Goal: Task Accomplishment & Management: Complete application form

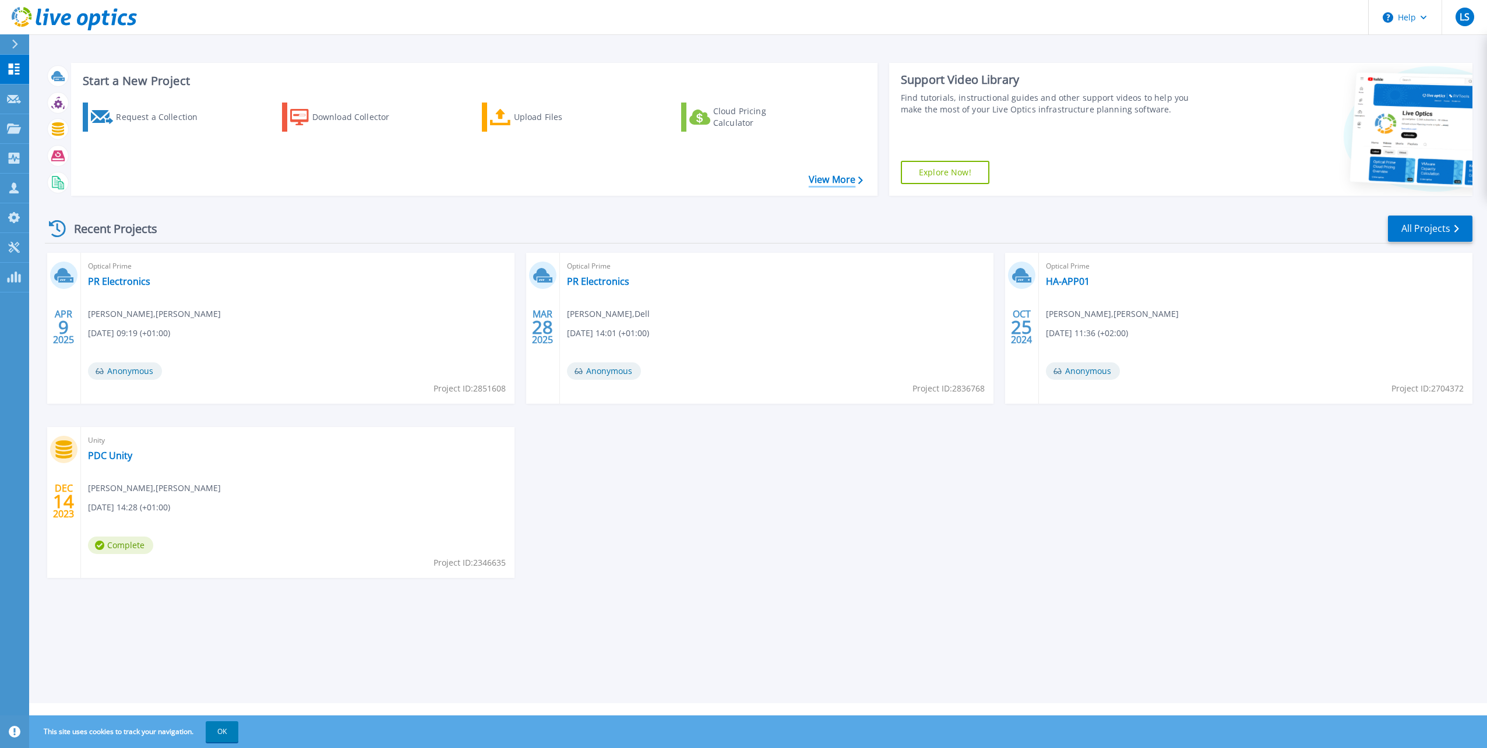
click at [840, 179] on link "View More" at bounding box center [836, 179] width 54 height 11
click at [150, 119] on div "Request a Collection" at bounding box center [162, 116] width 93 height 23
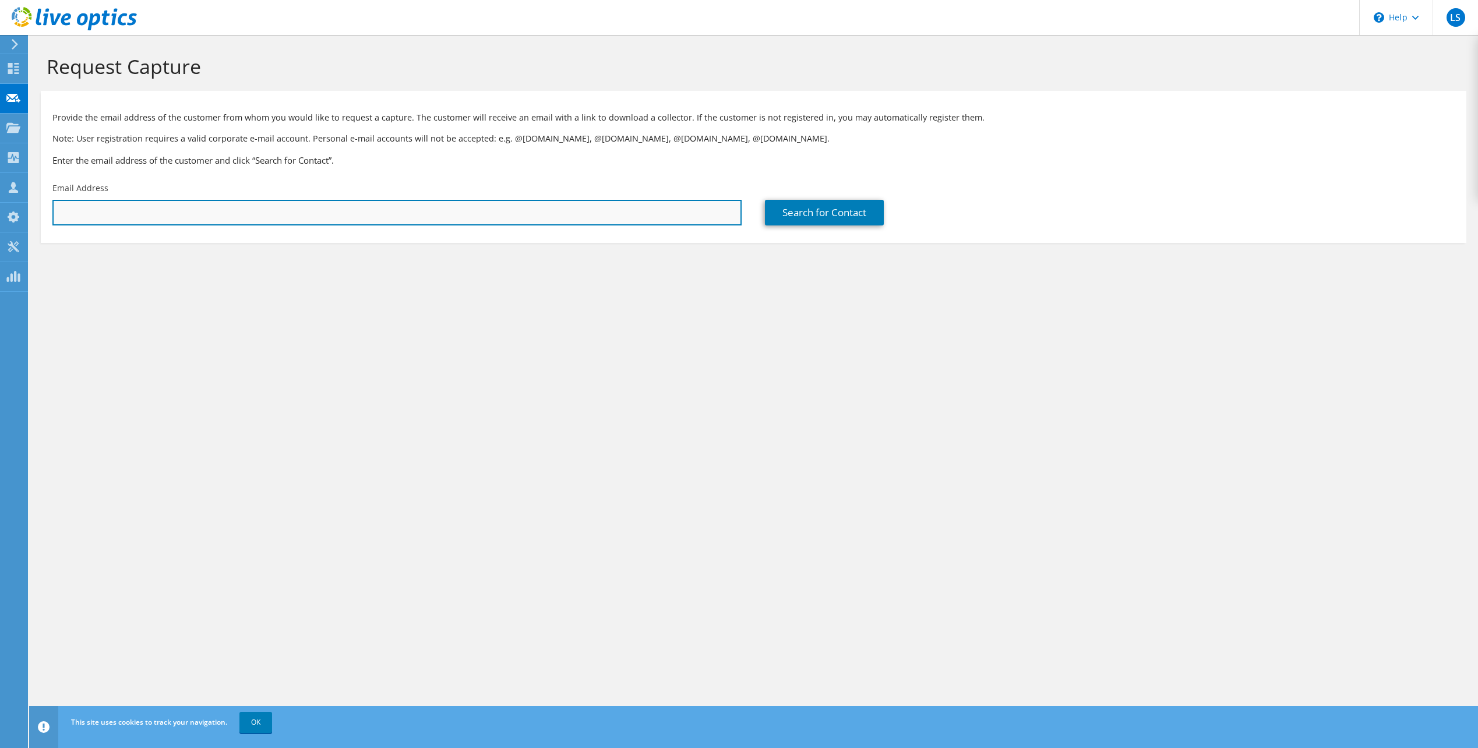
click at [203, 211] on input "text" at bounding box center [396, 213] width 689 height 26
click at [476, 205] on input "text" at bounding box center [396, 213] width 689 height 26
type input "joergen.lind@pdc.com"
click at [601, 373] on div "Request Capture Provide the email address of the customer from whom you would l…" at bounding box center [753, 391] width 1449 height 713
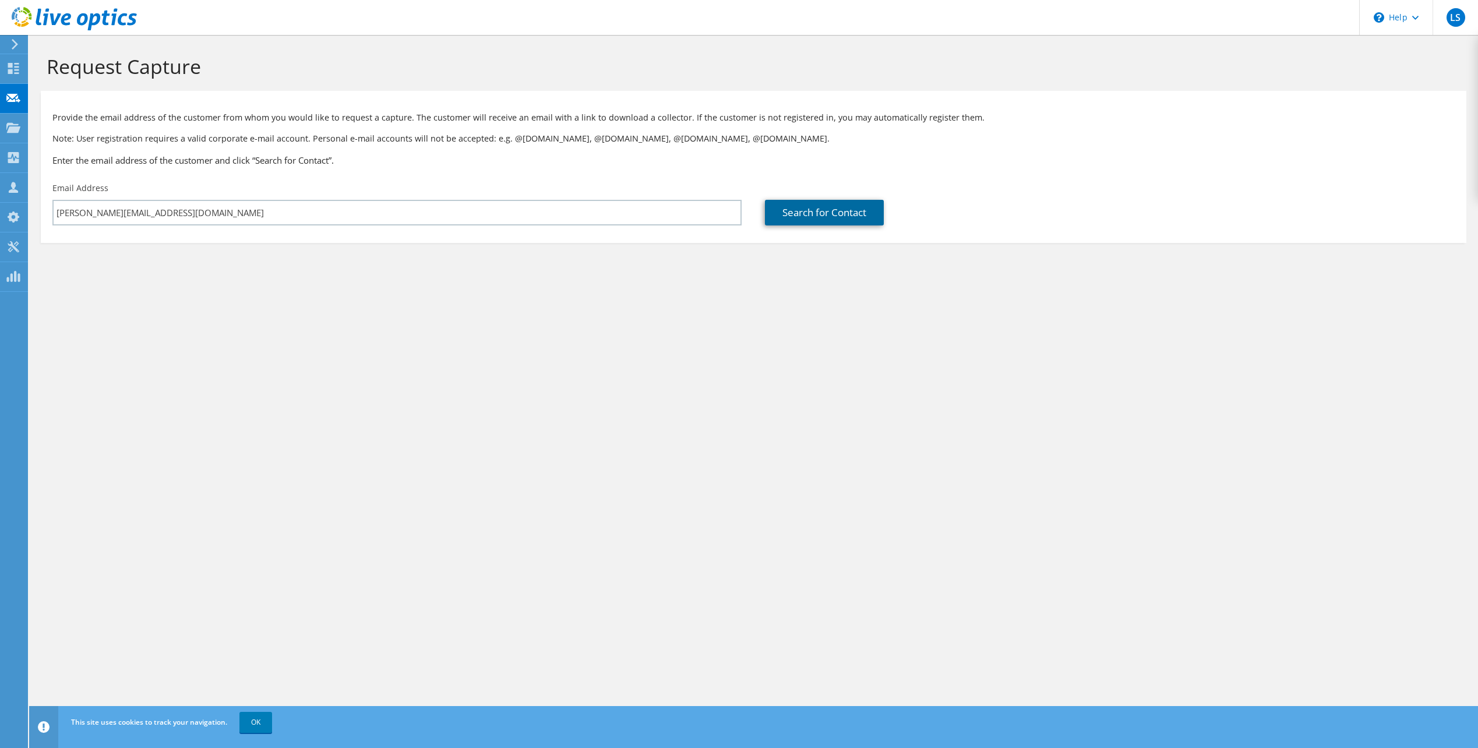
click at [811, 210] on link "Search for Contact" at bounding box center [824, 213] width 119 height 26
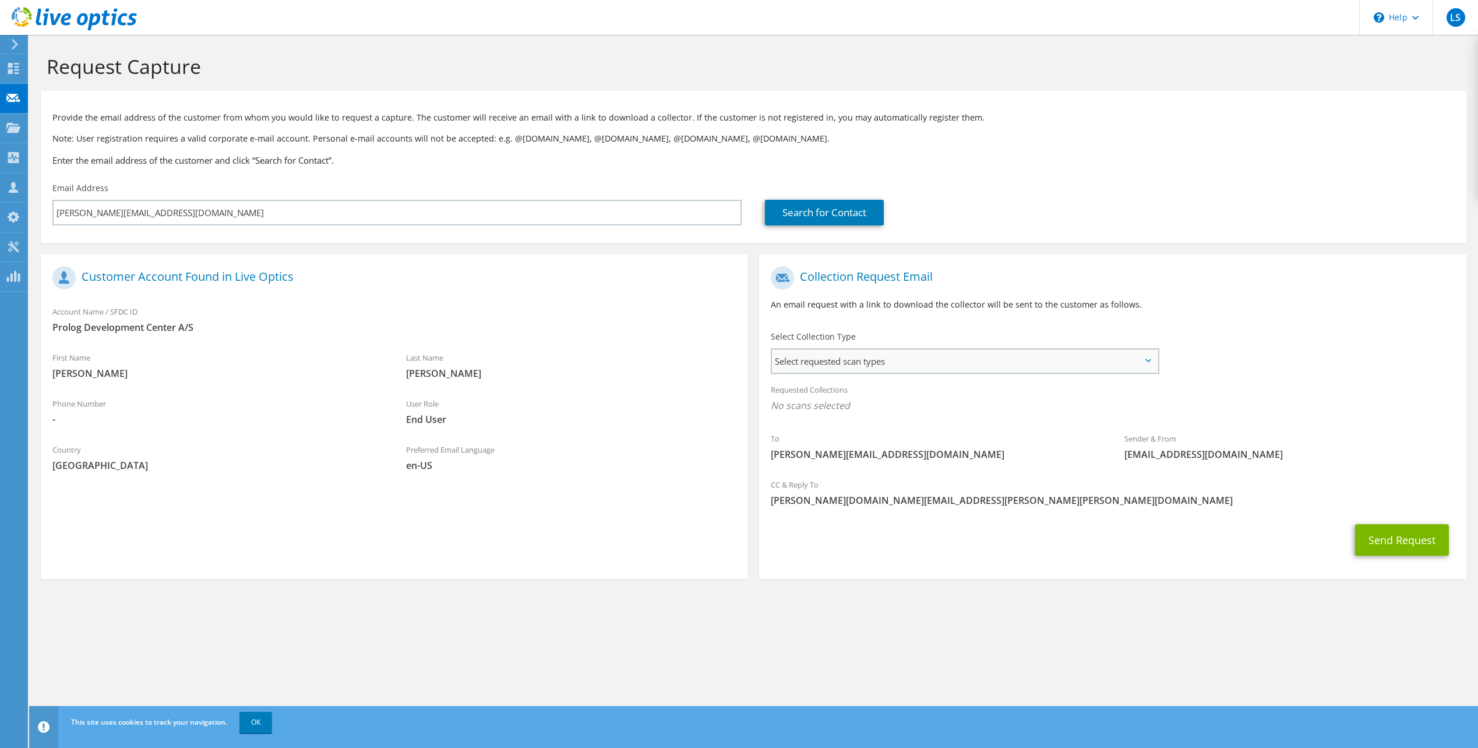
click at [1150, 358] on span "Select requested scan types" at bounding box center [964, 361] width 385 height 23
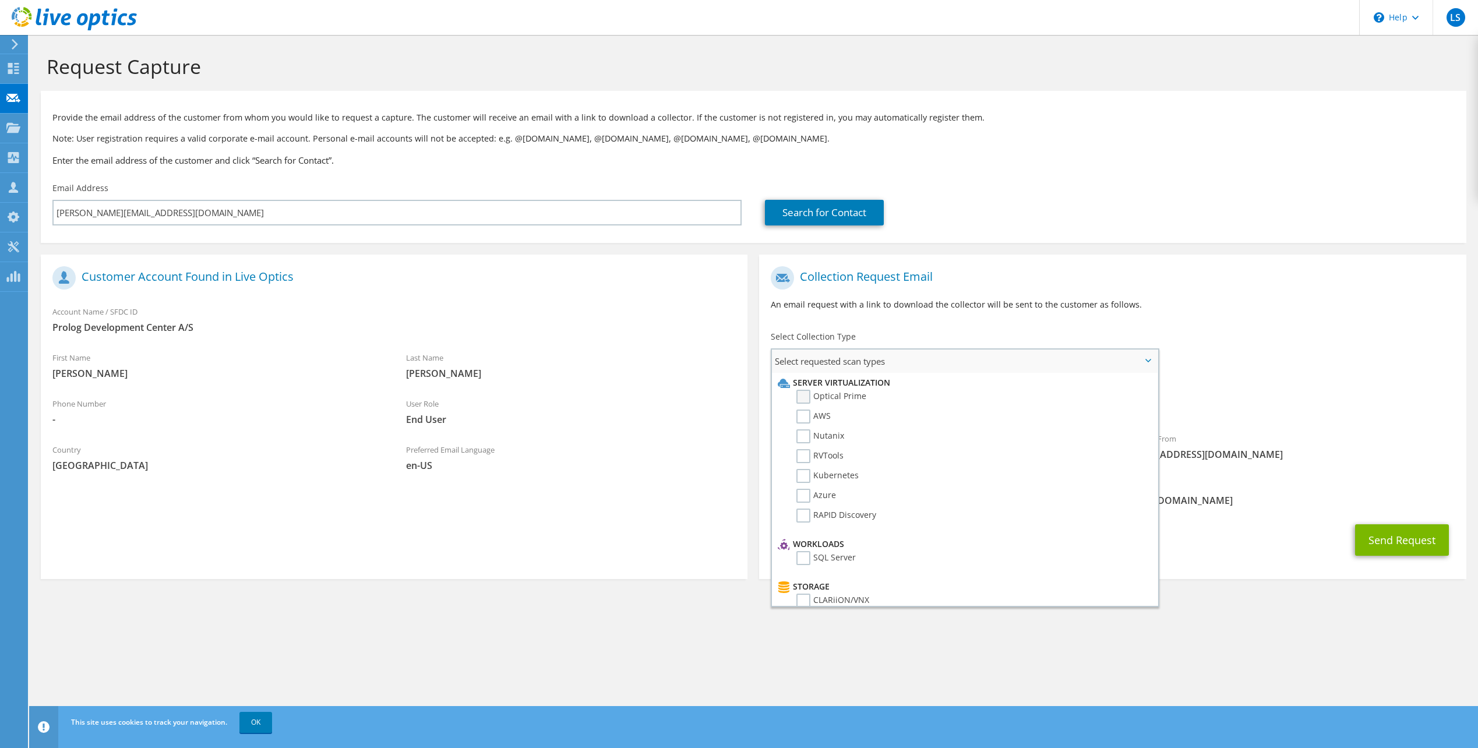
click at [801, 396] on label "Optical Prime" at bounding box center [831, 397] width 70 height 14
click at [0, 0] on input "Optical Prime" at bounding box center [0, 0] width 0 height 0
click at [803, 444] on label "Unity" at bounding box center [814, 446] width 37 height 14
click at [0, 0] on input "Unity" at bounding box center [0, 0] width 0 height 0
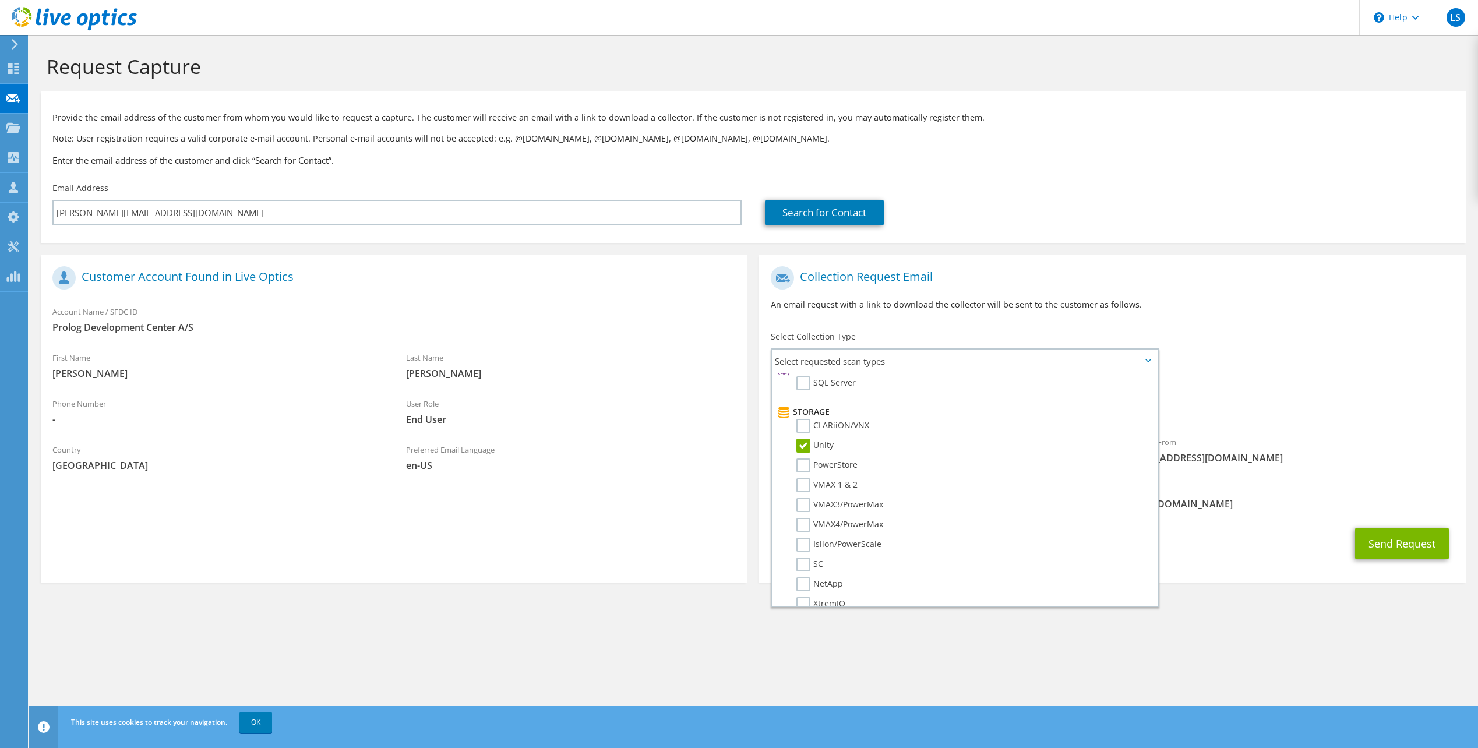
click at [1347, 372] on div "To joergen.lind@pdc.com Sender & From liveoptics@liveoptics.com" at bounding box center [1112, 368] width 707 height 216
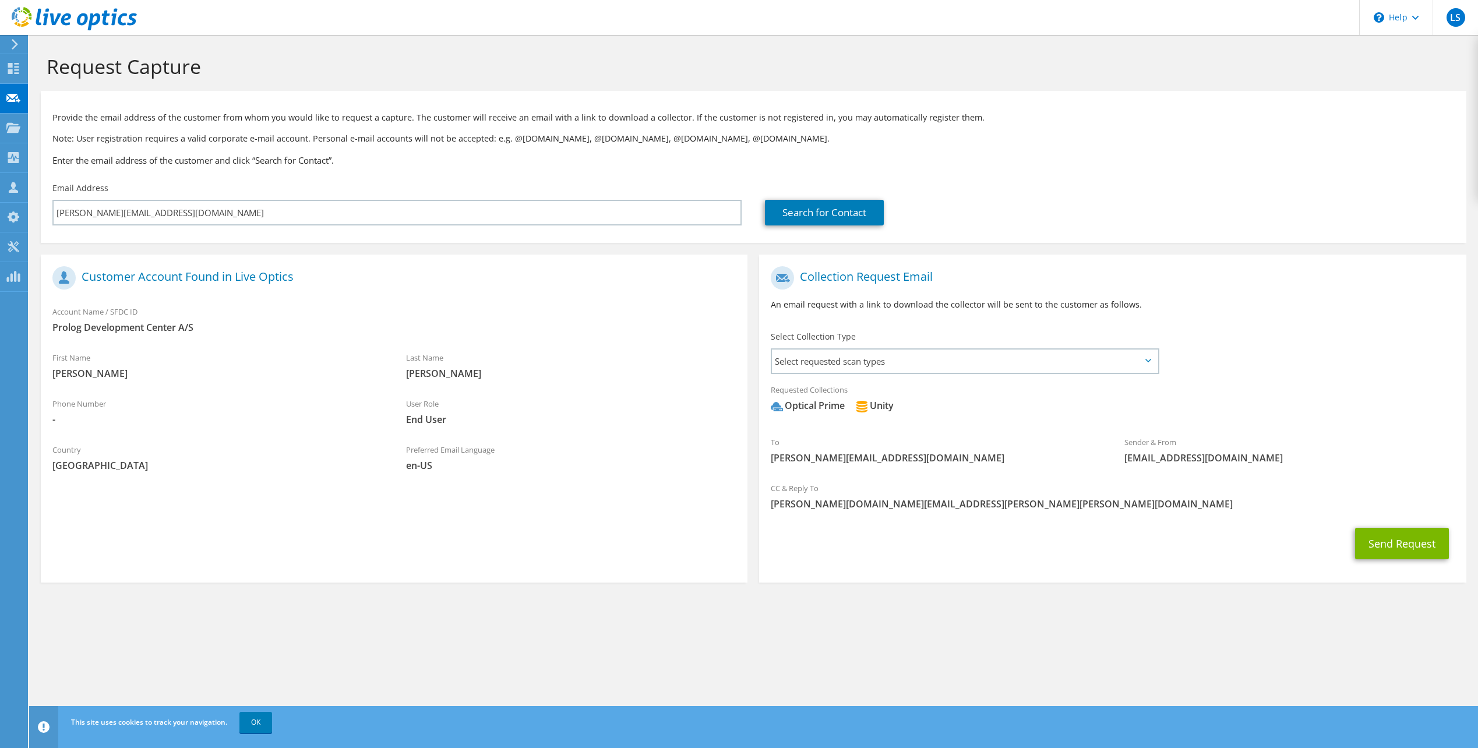
click at [1145, 360] on icon at bounding box center [1148, 360] width 6 height 3
click at [1152, 363] on span "Select requested scan types" at bounding box center [964, 361] width 385 height 23
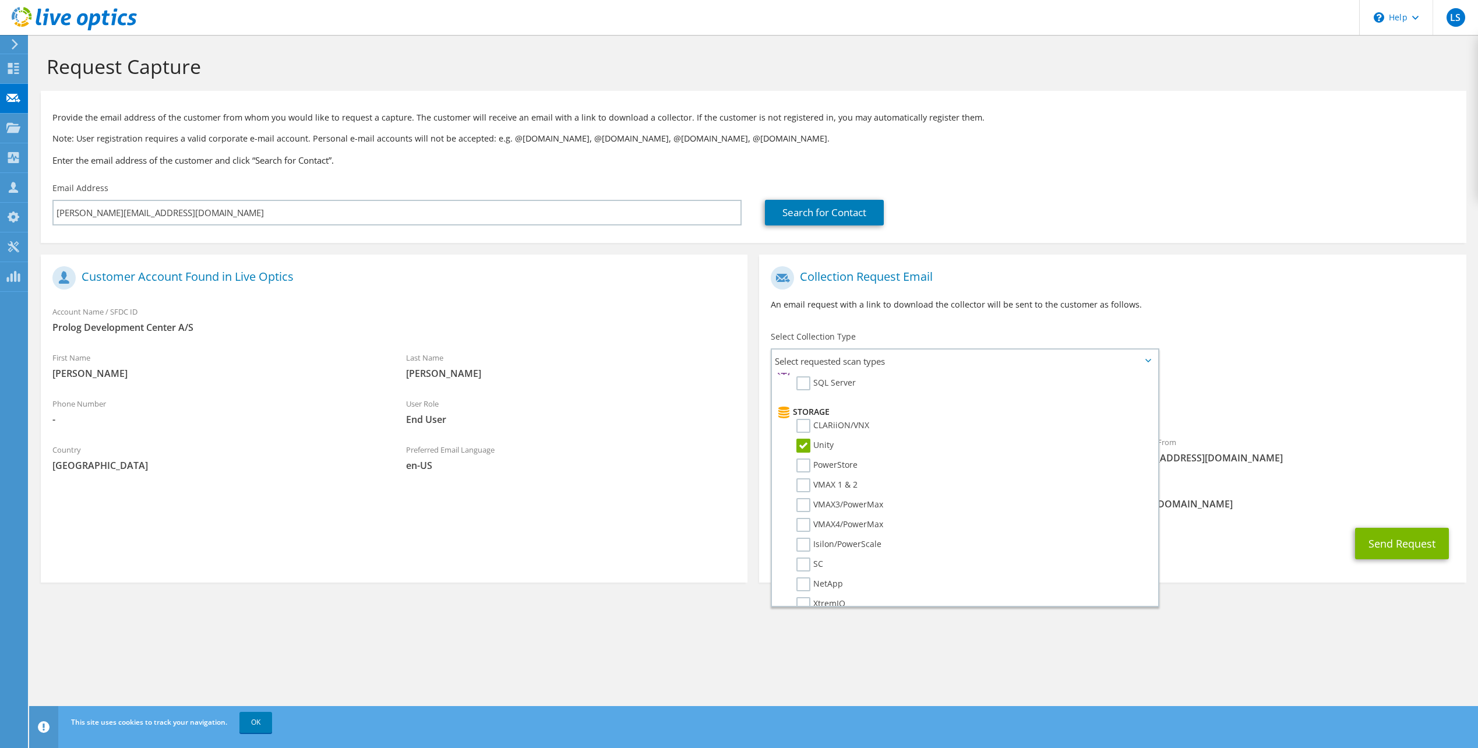
click at [1262, 363] on div "To joergen.lind@pdc.com Sender & From liveoptics@liveoptics.com" at bounding box center [1112, 368] width 707 height 216
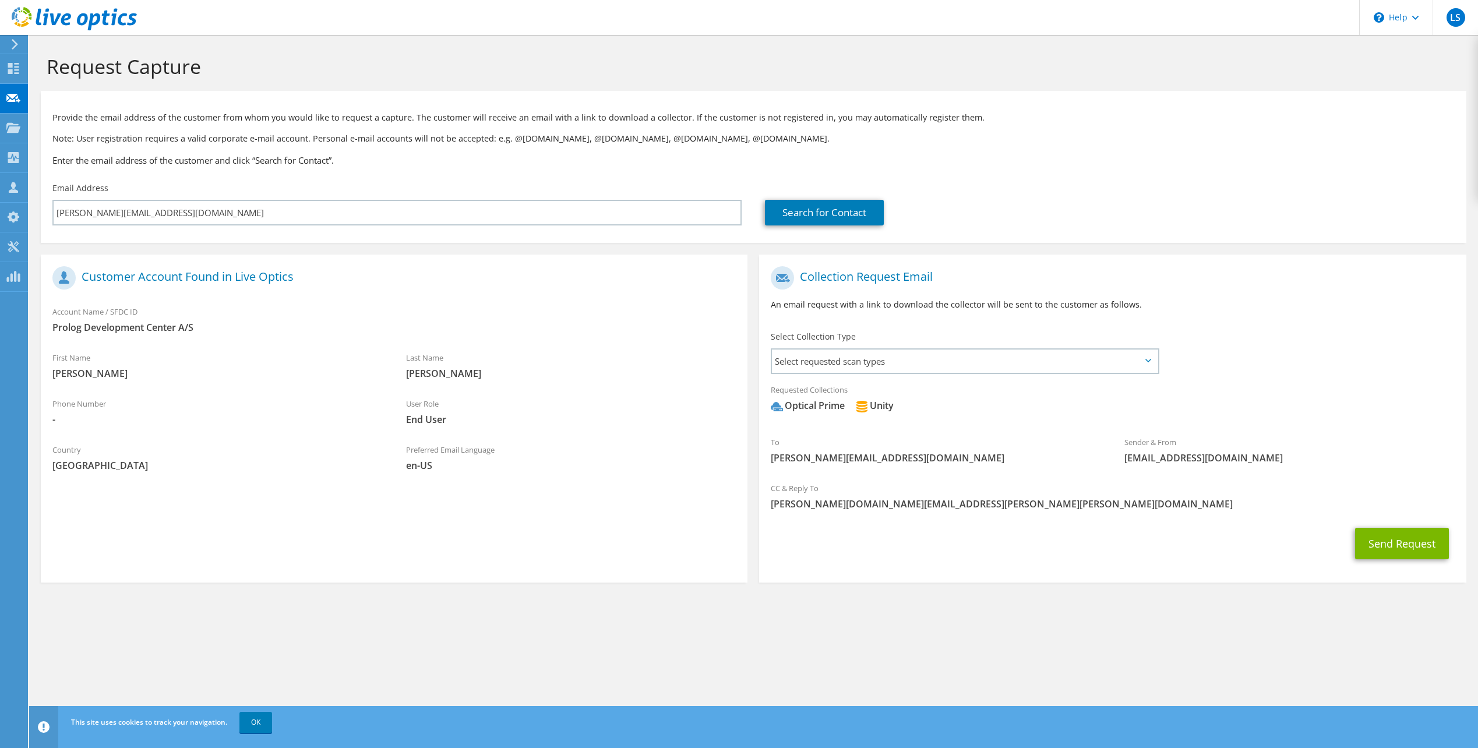
click at [1265, 363] on div "To joergen.lind@pdc.com Sender & From liveoptics@liveoptics.com" at bounding box center [1112, 368] width 707 height 216
click at [1151, 362] on icon at bounding box center [1148, 360] width 6 height 3
click at [1149, 359] on icon at bounding box center [1148, 360] width 6 height 3
click at [1145, 361] on span "Select requested scan types" at bounding box center [964, 361] width 385 height 23
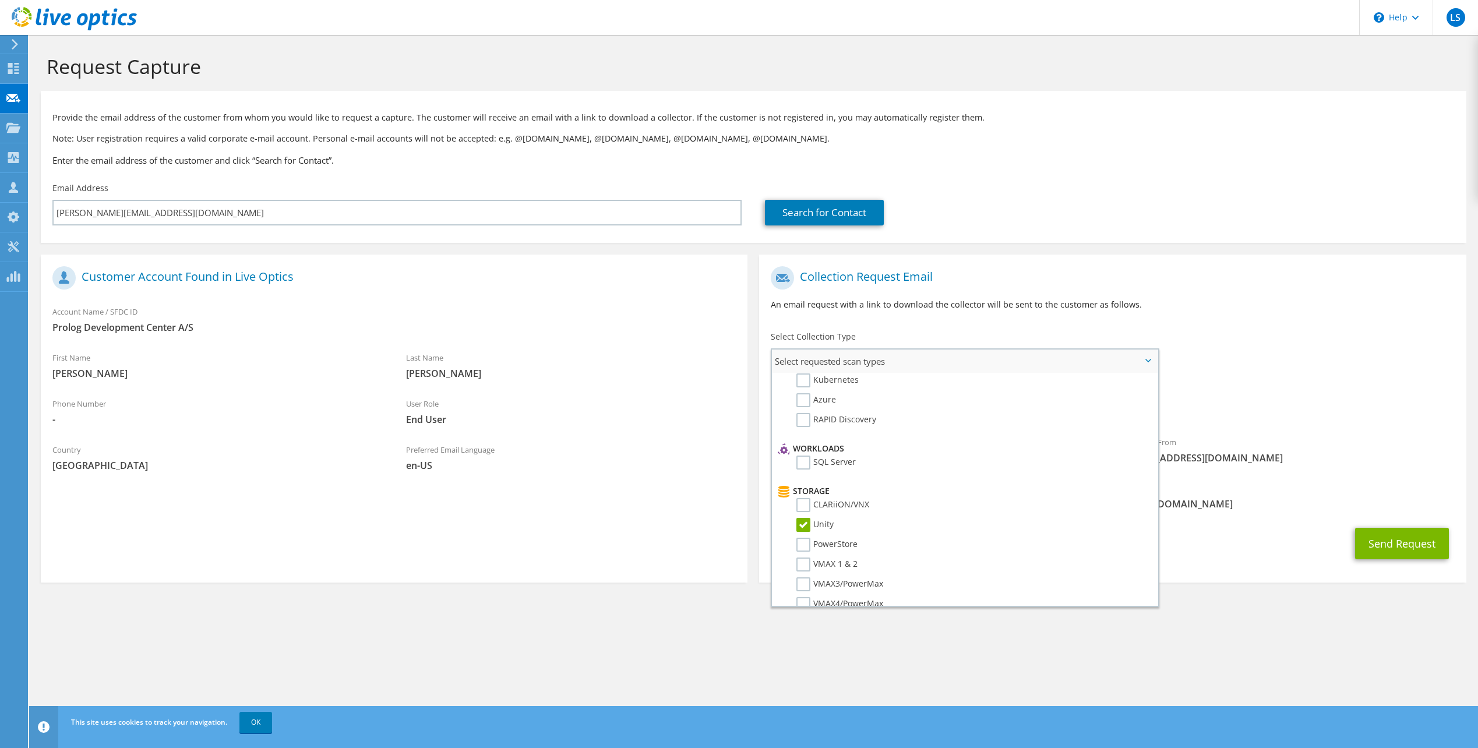
scroll to position [0, 0]
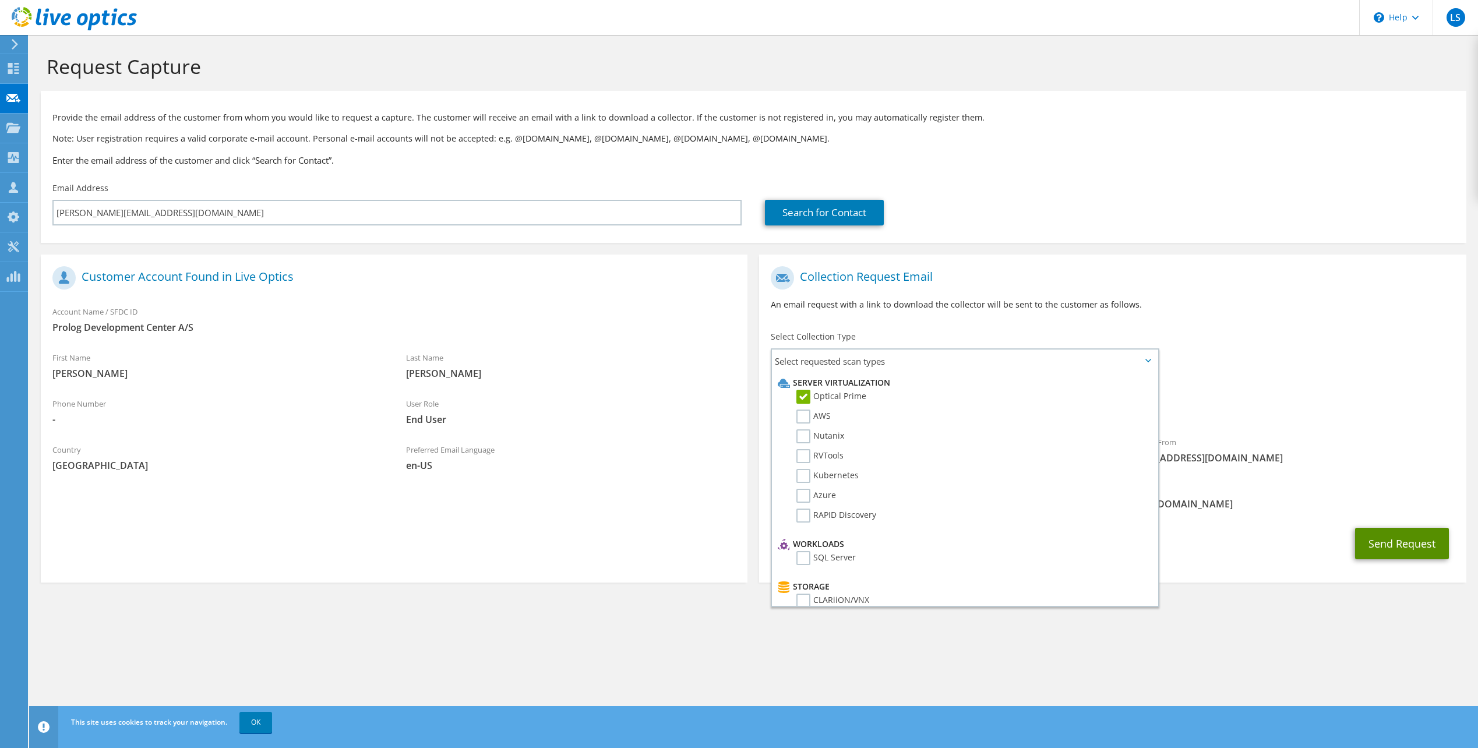
click at [1404, 536] on button "Send Request" at bounding box center [1402, 543] width 94 height 31
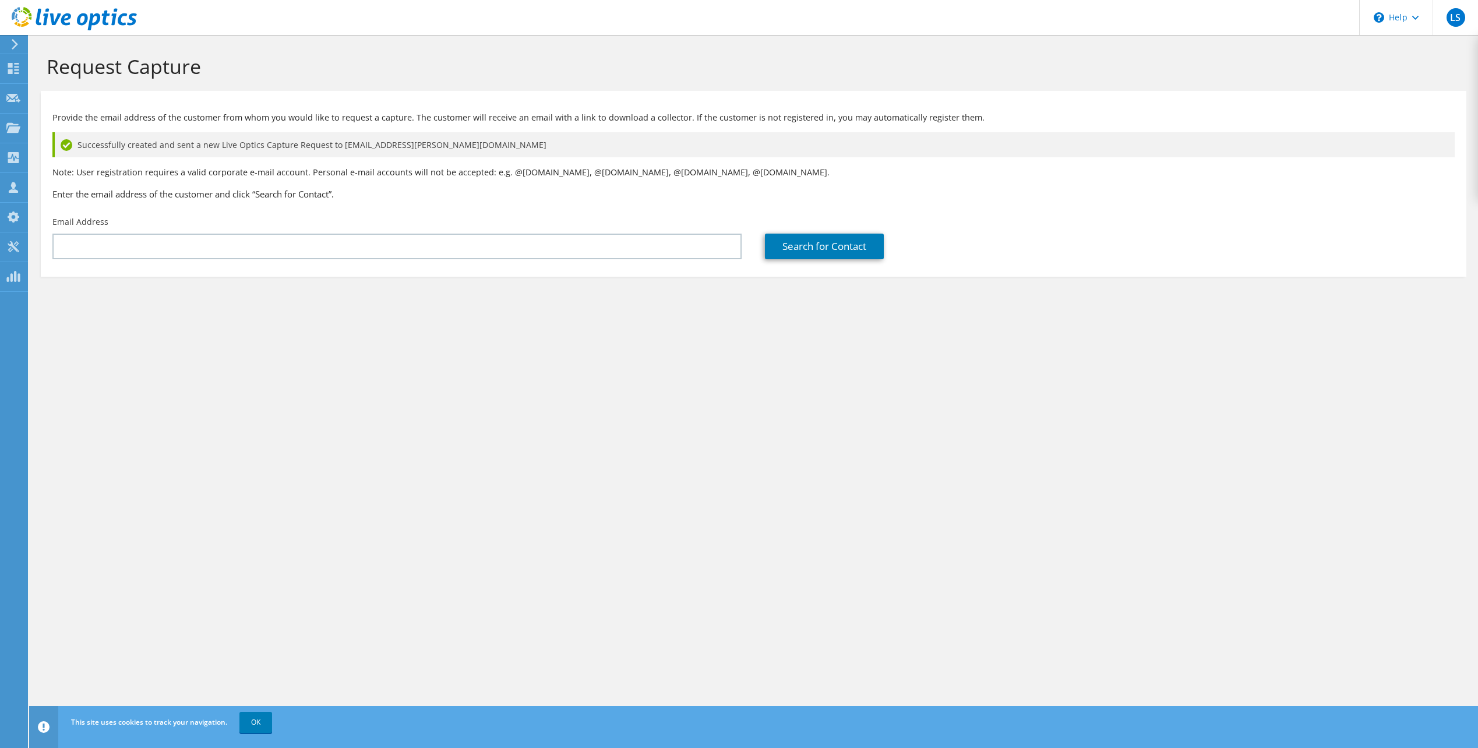
drag, startPoint x: 433, startPoint y: 690, endPoint x: 465, endPoint y: 694, distance: 31.7
click at [441, 692] on div "Request Capture Provide the email address of the customer from whom you would l…" at bounding box center [753, 391] width 1449 height 713
click at [1229, 363] on div "Request Capture Provide the email address of the customer from whom you would l…" at bounding box center [753, 391] width 1449 height 713
